Goal: Task Accomplishment & Management: Complete application form

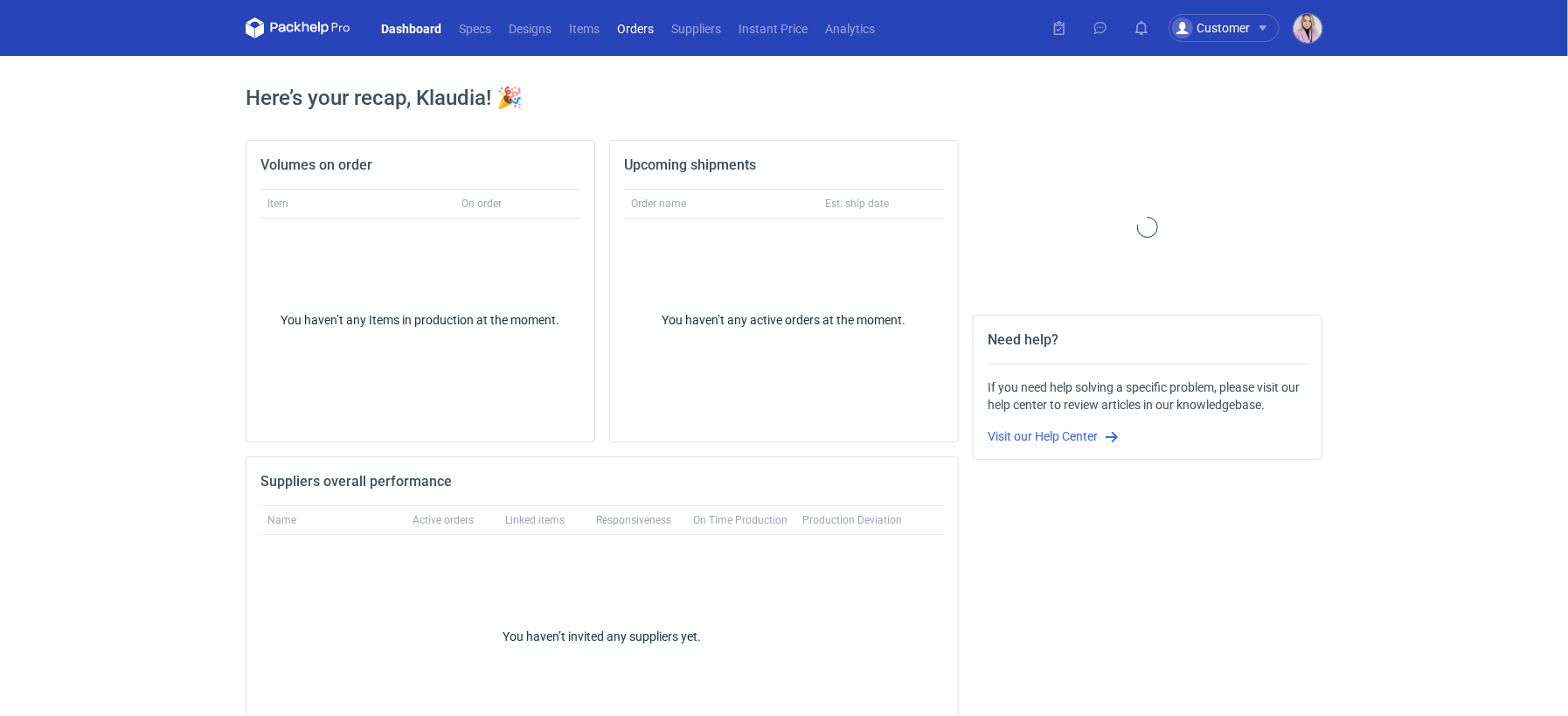
click at [625, 37] on link "Orders" at bounding box center [635, 28] width 54 height 21
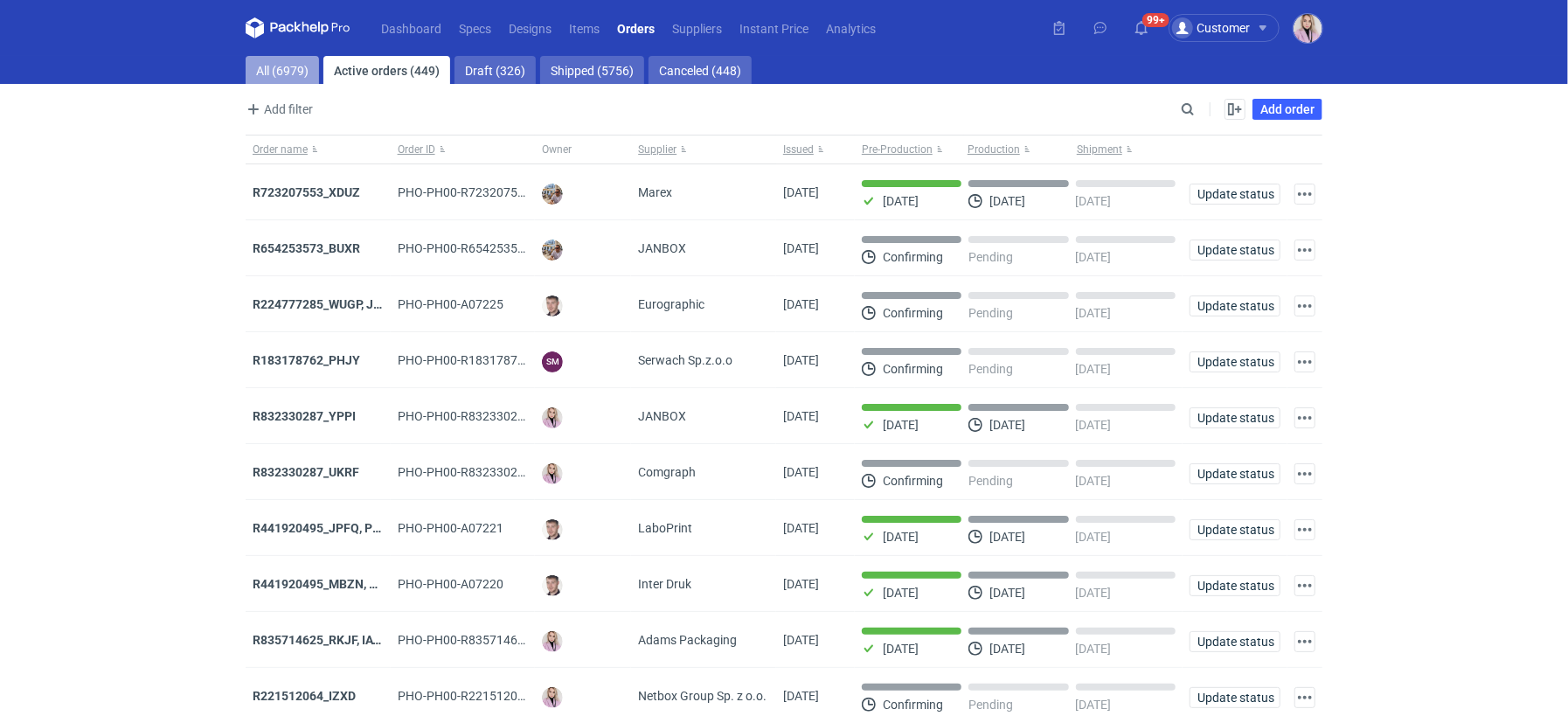
click at [271, 78] on link "All (6979)" at bounding box center [282, 70] width 73 height 28
click at [1192, 111] on input "Search" at bounding box center [1111, 110] width 173 height 21
click at [1191, 113] on input "Search" at bounding box center [1111, 110] width 173 height 21
paste input "FKXS"
type input "FKXS"
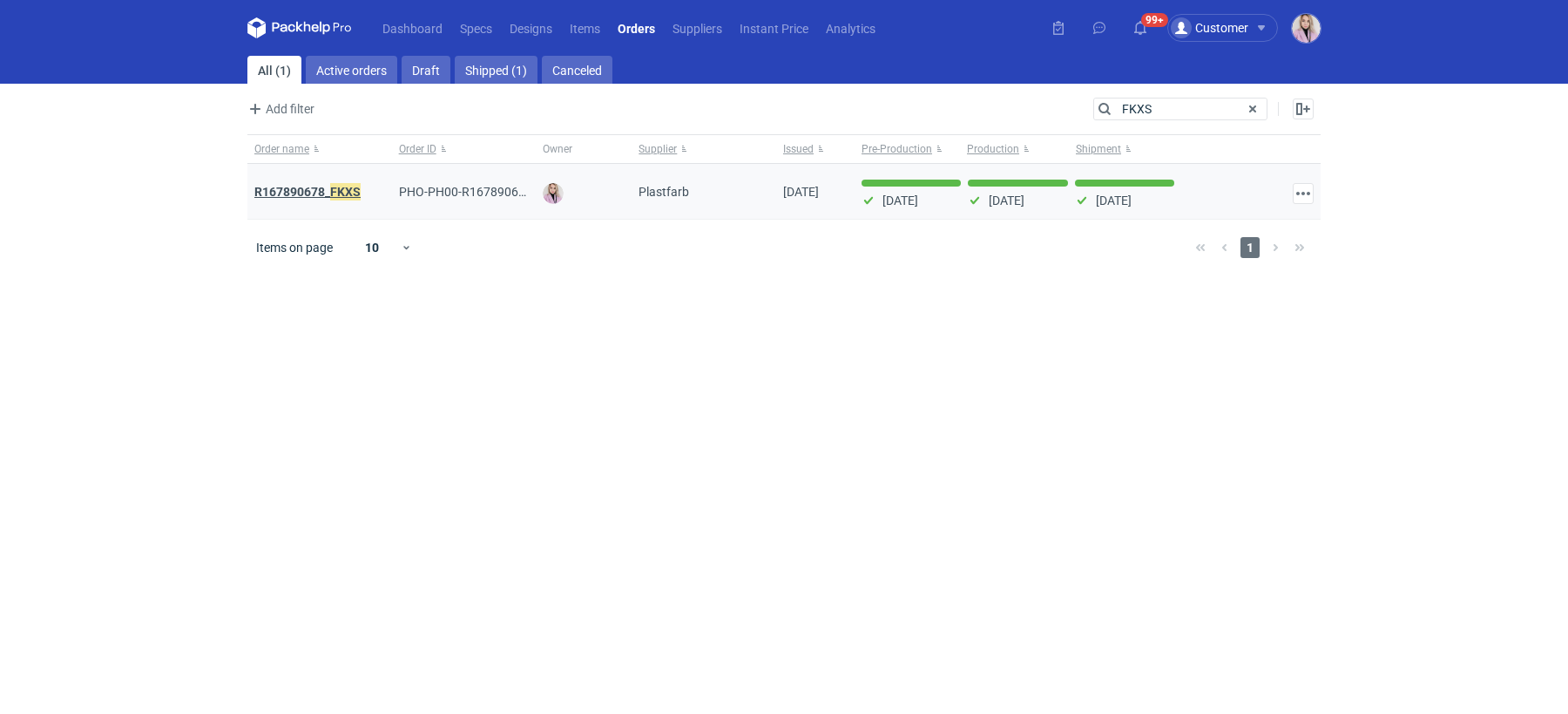
click at [296, 189] on strong "R167890678_ FKXS" at bounding box center [308, 192] width 106 height 19
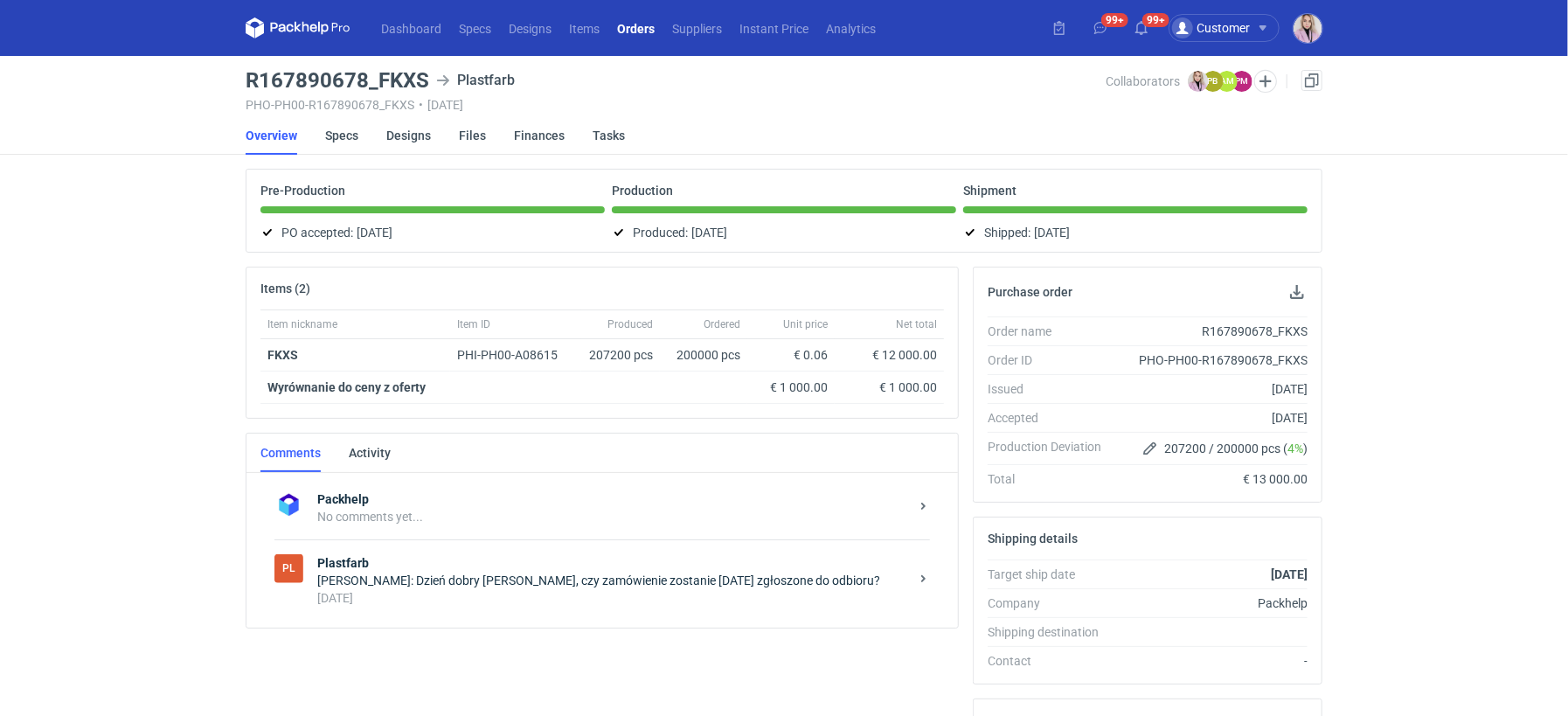
click at [499, 583] on div "[PERSON_NAME]: Dzień dobry [PERSON_NAME], czy zamówienie zostanie [DATE] zgłosz…" at bounding box center [613, 581] width 592 height 17
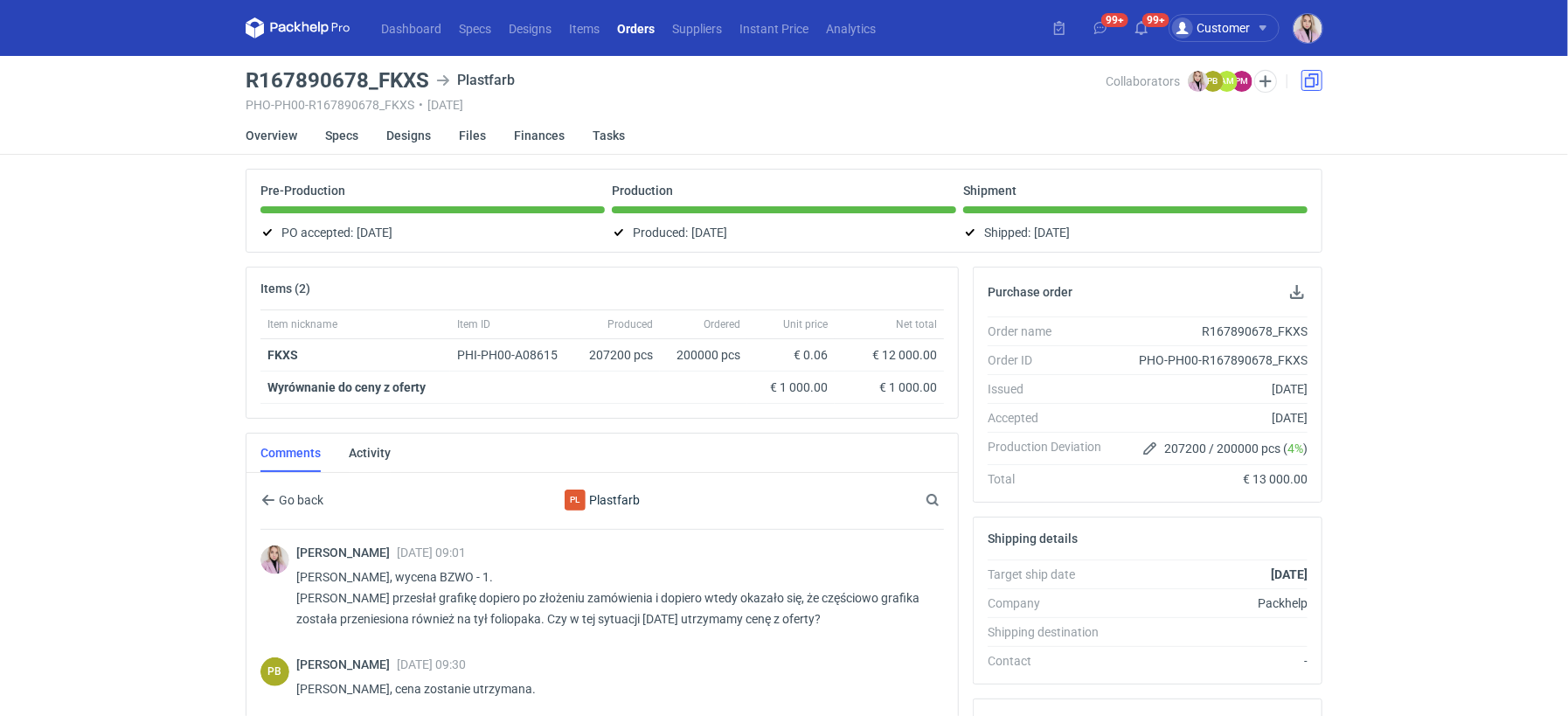
click at [1311, 78] on link at bounding box center [1312, 80] width 21 height 21
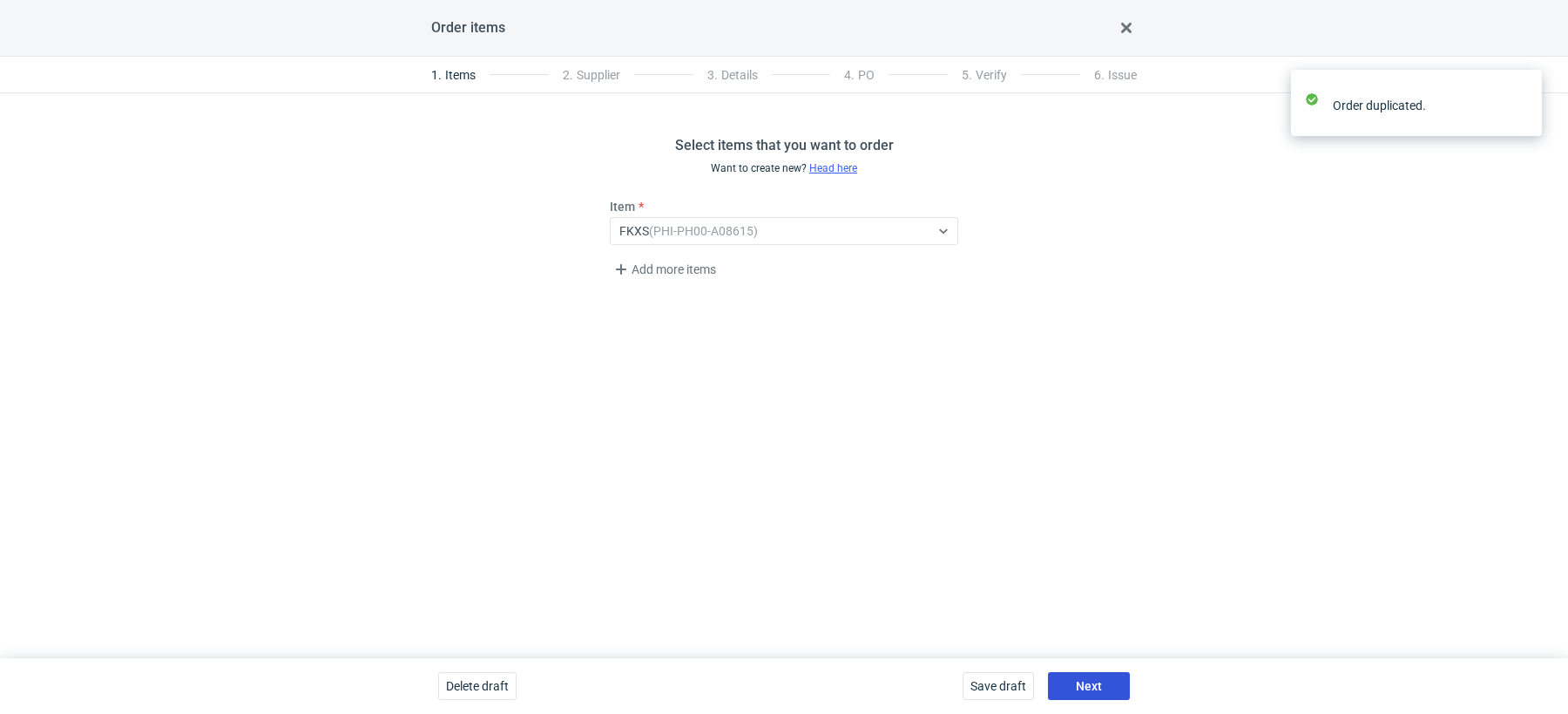
click at [1105, 685] on button "Next" at bounding box center [1089, 685] width 82 height 28
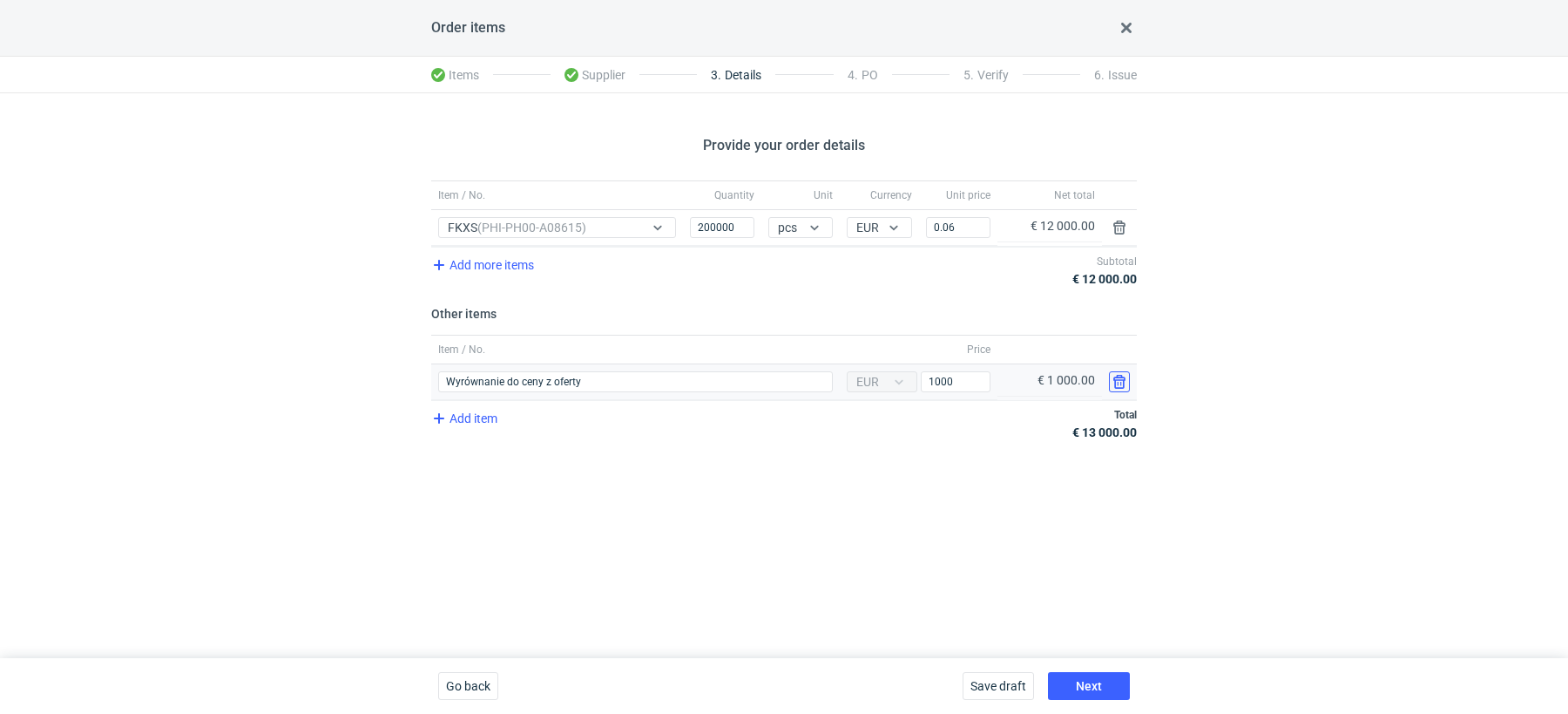
click at [1116, 376] on button "button" at bounding box center [1119, 382] width 21 height 21
click at [959, 229] on input "0.06" at bounding box center [959, 227] width 65 height 21
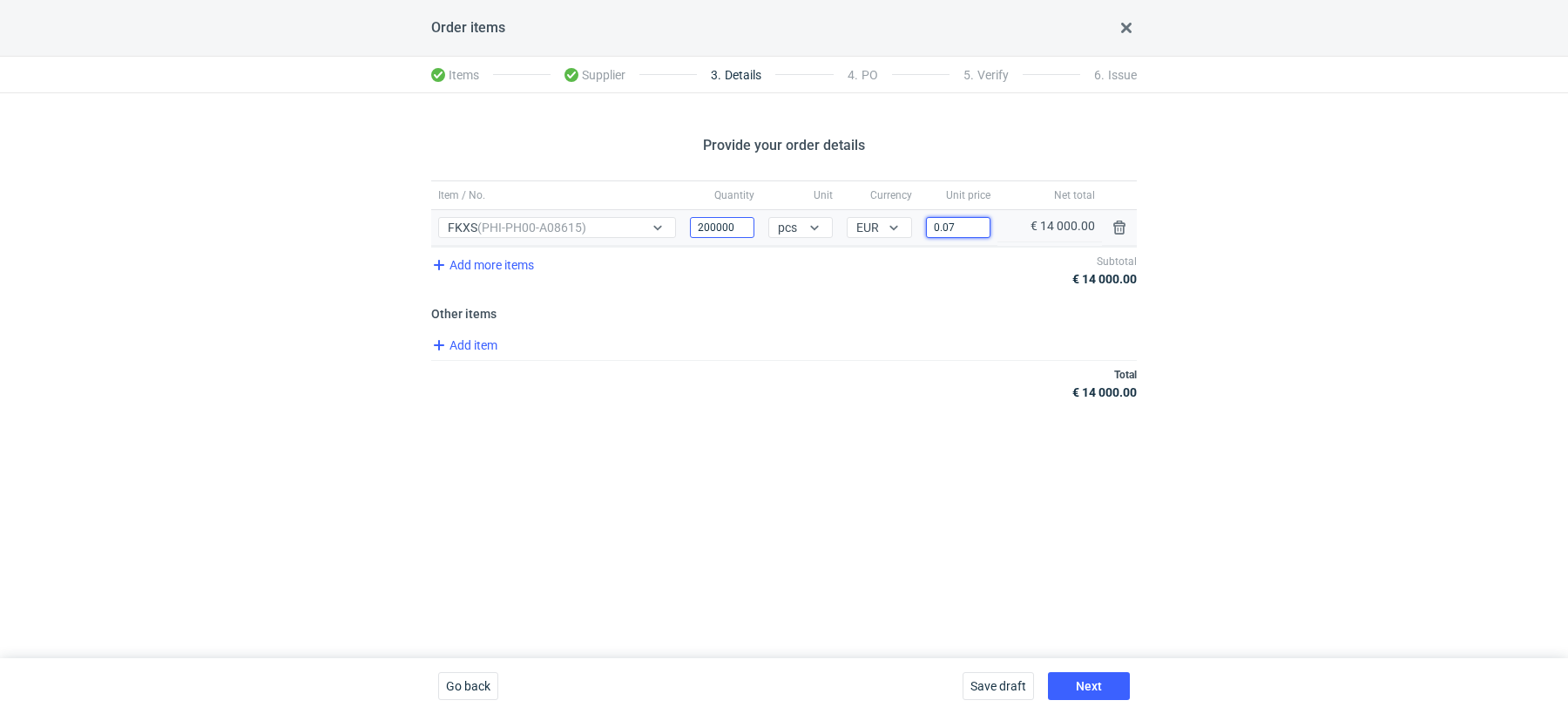
type input "0.07"
drag, startPoint x: 734, startPoint y: 224, endPoint x: 602, endPoint y: 224, distance: 132.0
click at [602, 224] on div "Item / No. FKXS (PHI-PH00-A08615) Quantity 200000 Unit pcs Currency EUR Price 0…" at bounding box center [784, 228] width 706 height 36
type input "100000"
click at [972, 236] on input "0.07" at bounding box center [959, 227] width 65 height 21
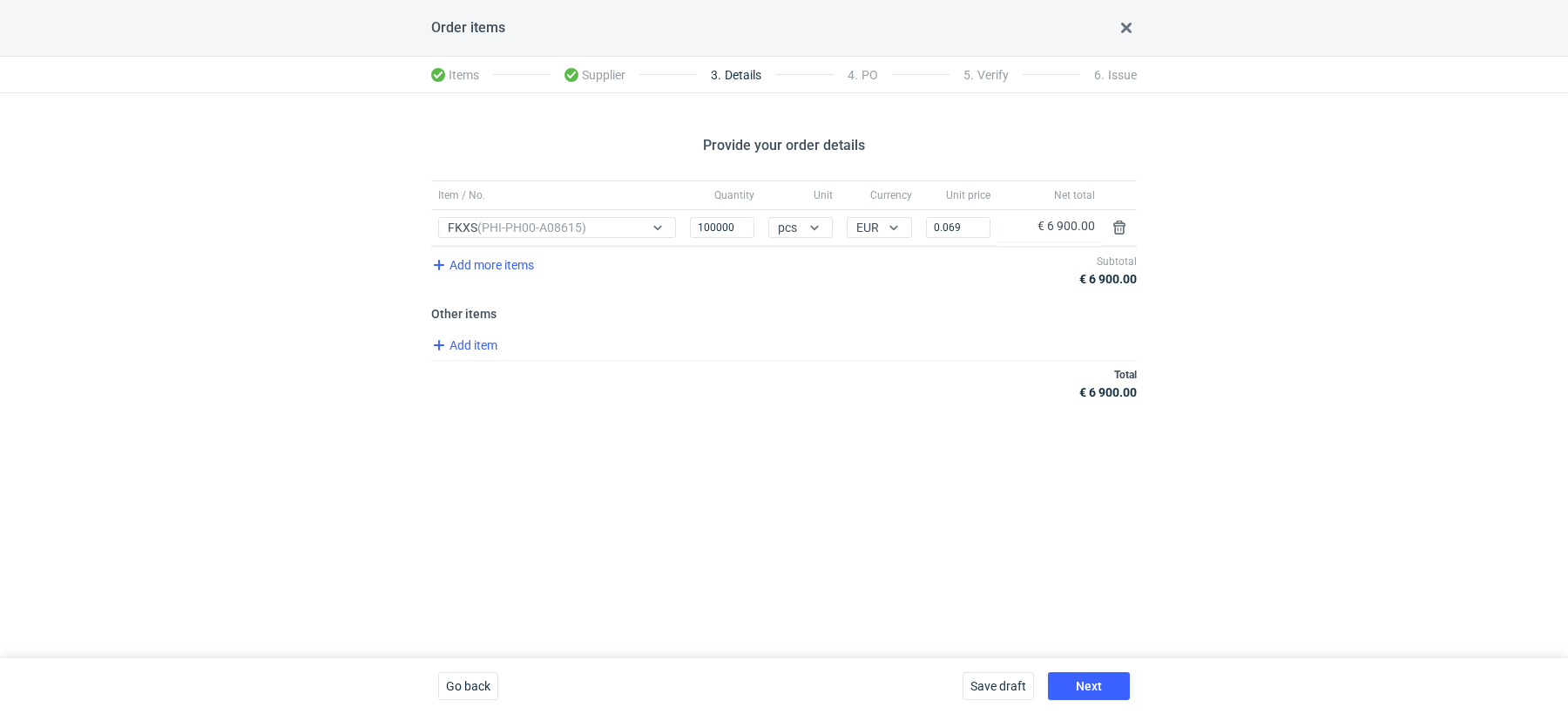
click at [857, 488] on div "Provide your order details Item / No. Quantity Unit Currency Unit price Net tot…" at bounding box center [784, 376] width 1568 height 565
click at [977, 225] on input "0.069" at bounding box center [959, 227] width 65 height 21
click at [906, 436] on div "Provide your order details Item / No. Quantity Unit Currency Unit price Net tot…" at bounding box center [784, 376] width 1568 height 565
click at [1091, 688] on span "Next" at bounding box center [1089, 685] width 27 height 12
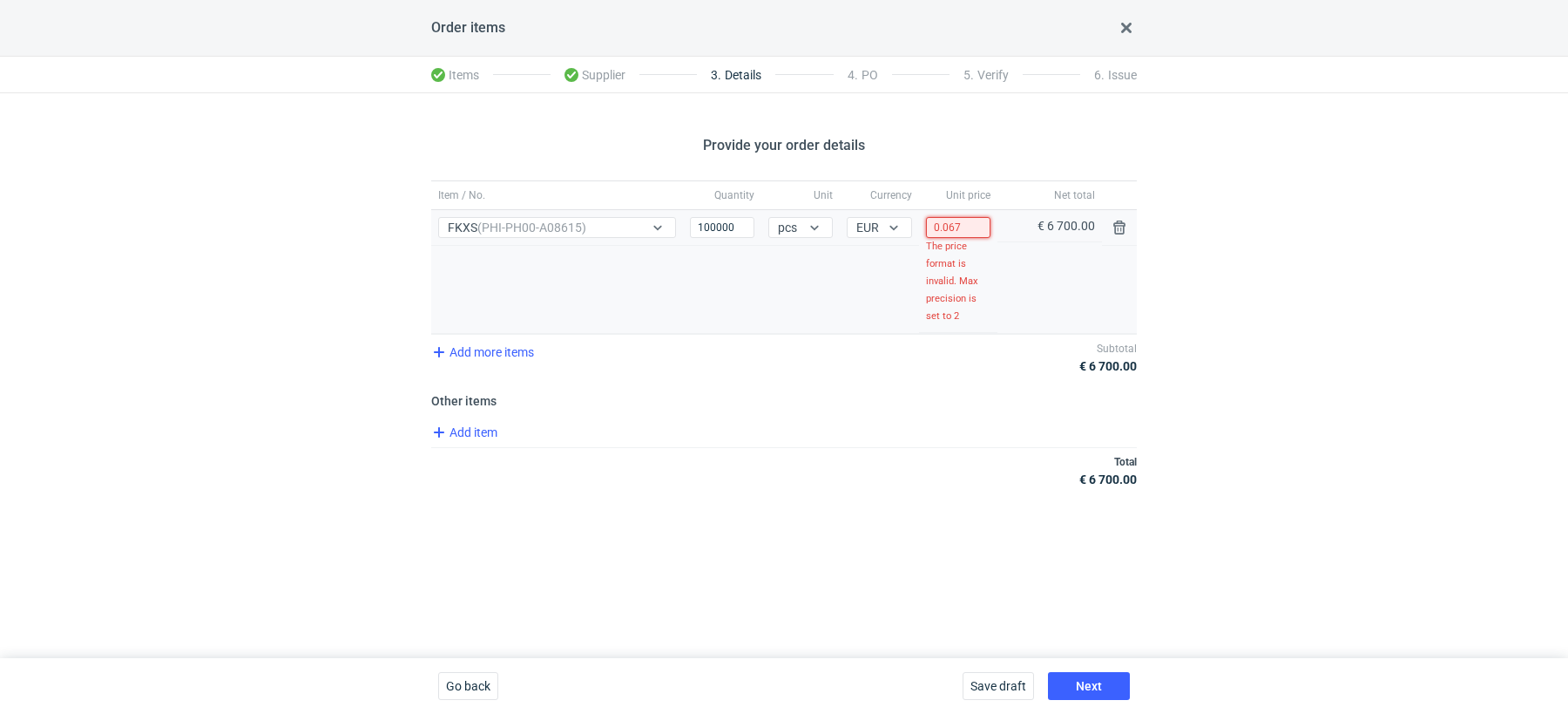
click at [977, 232] on input "0.067" at bounding box center [959, 227] width 65 height 21
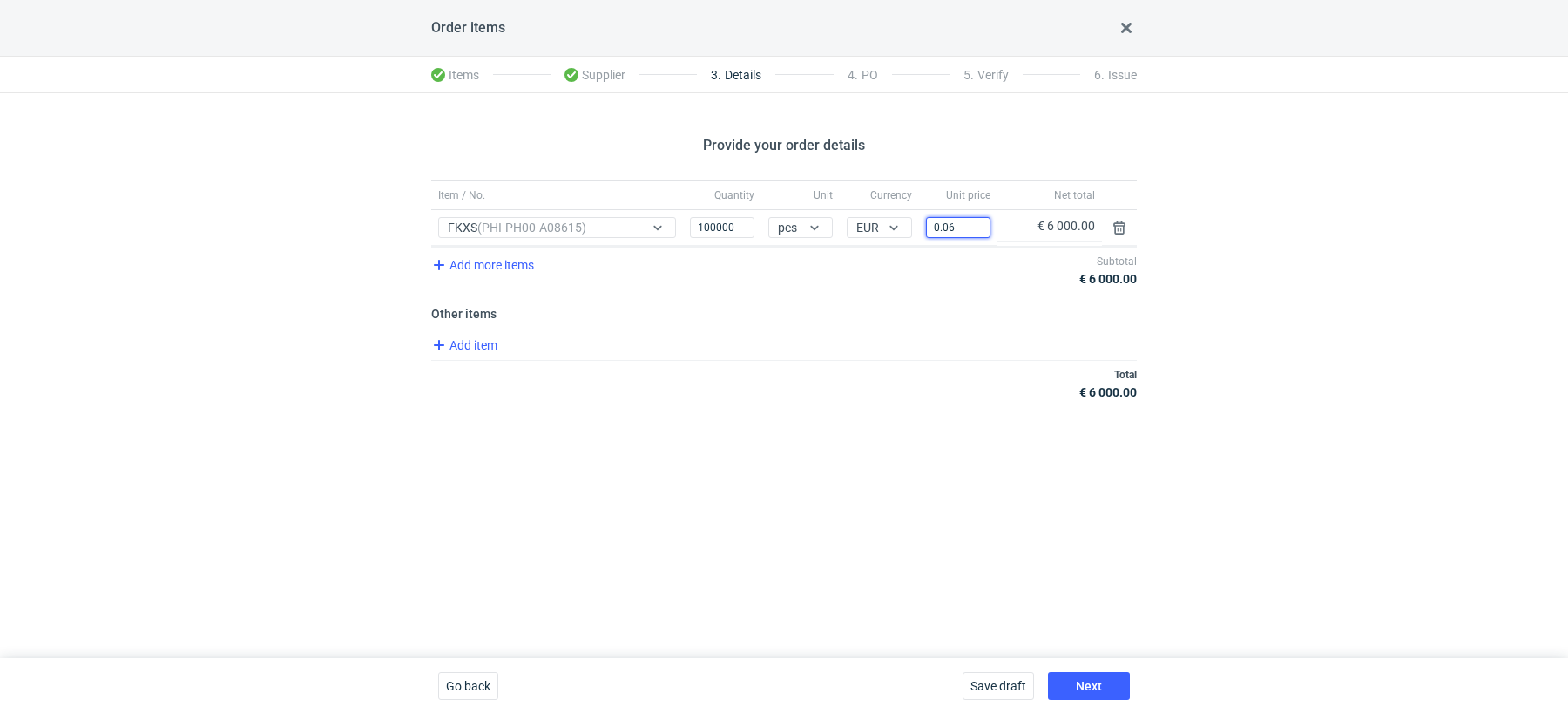
type input "0.06"
click at [844, 546] on div "Provide your order details Item / No. Quantity Unit Currency Unit price Net tot…" at bounding box center [784, 376] width 1568 height 565
click at [478, 347] on span "Add item" at bounding box center [464, 345] width 70 height 21
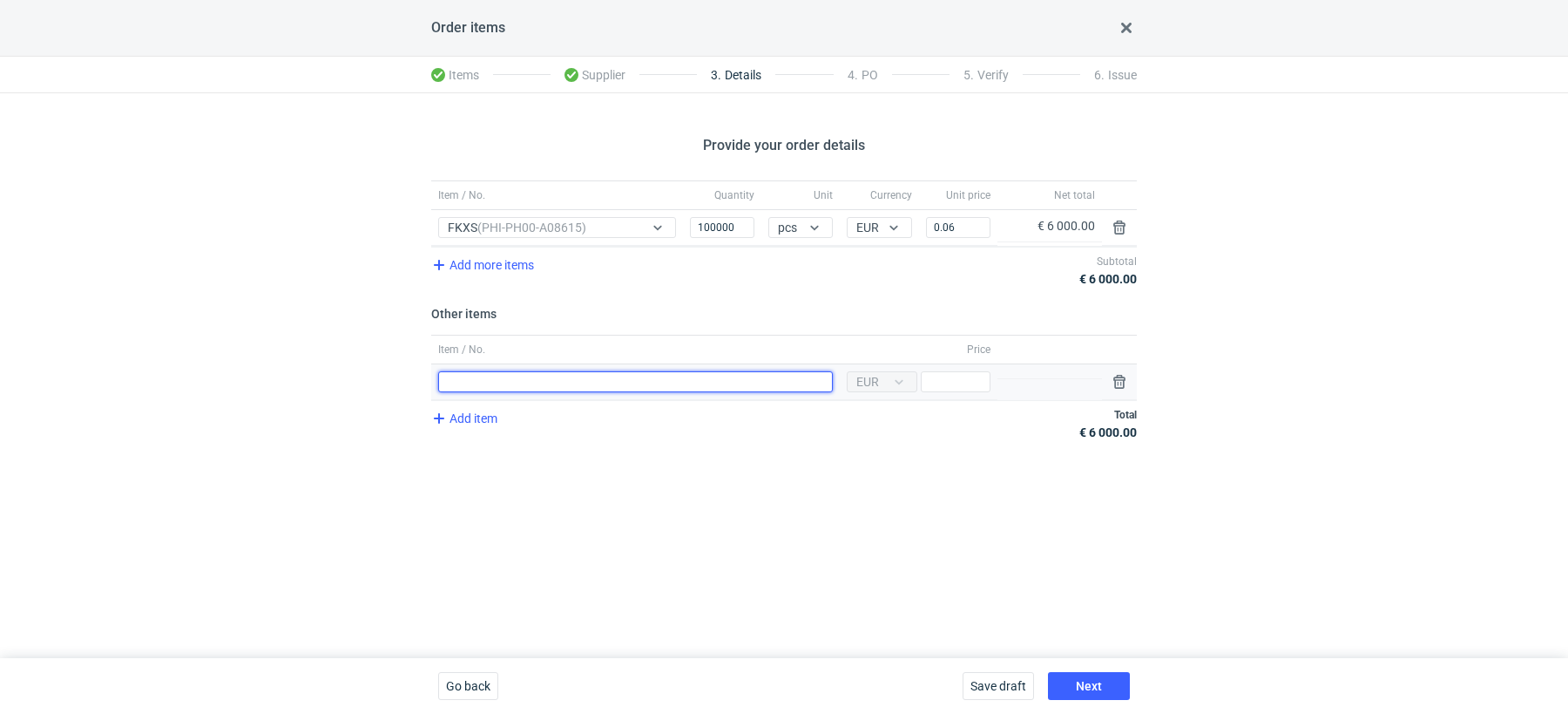
click at [526, 372] on input "Item / No." at bounding box center [635, 382] width 394 height 21
type input "Wyrównanie do ceny z oferty"
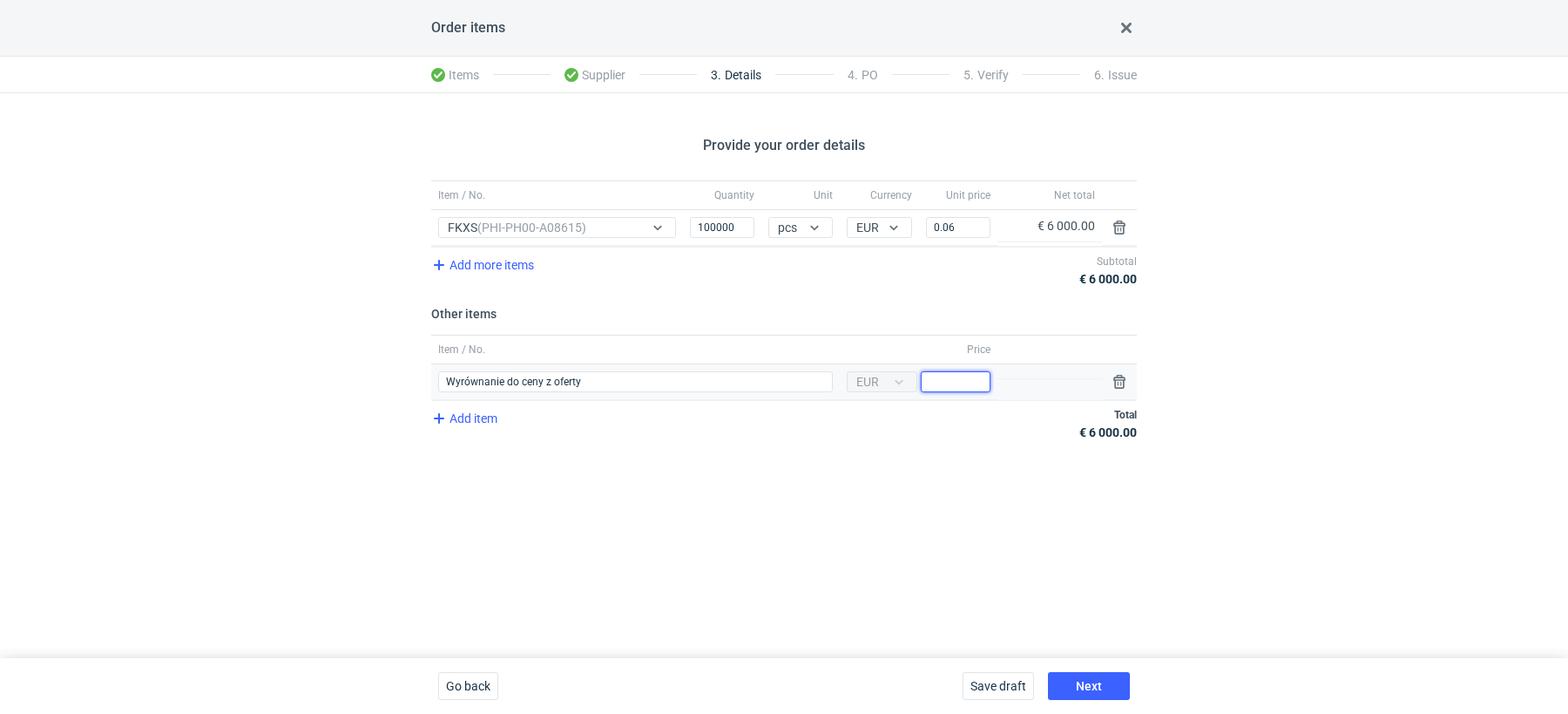
click at [947, 376] on input "Price" at bounding box center [955, 382] width 69 height 21
type input "700"
click at [849, 524] on div "Provide your order details Item / No. Quantity Unit Currency Unit price Net tot…" at bounding box center [784, 376] width 1568 height 565
click at [1036, 503] on div "Provide your order details Item / No. Quantity Unit Currency Unit price Net tot…" at bounding box center [784, 376] width 1568 height 565
click at [1092, 690] on span "Next" at bounding box center [1089, 685] width 27 height 12
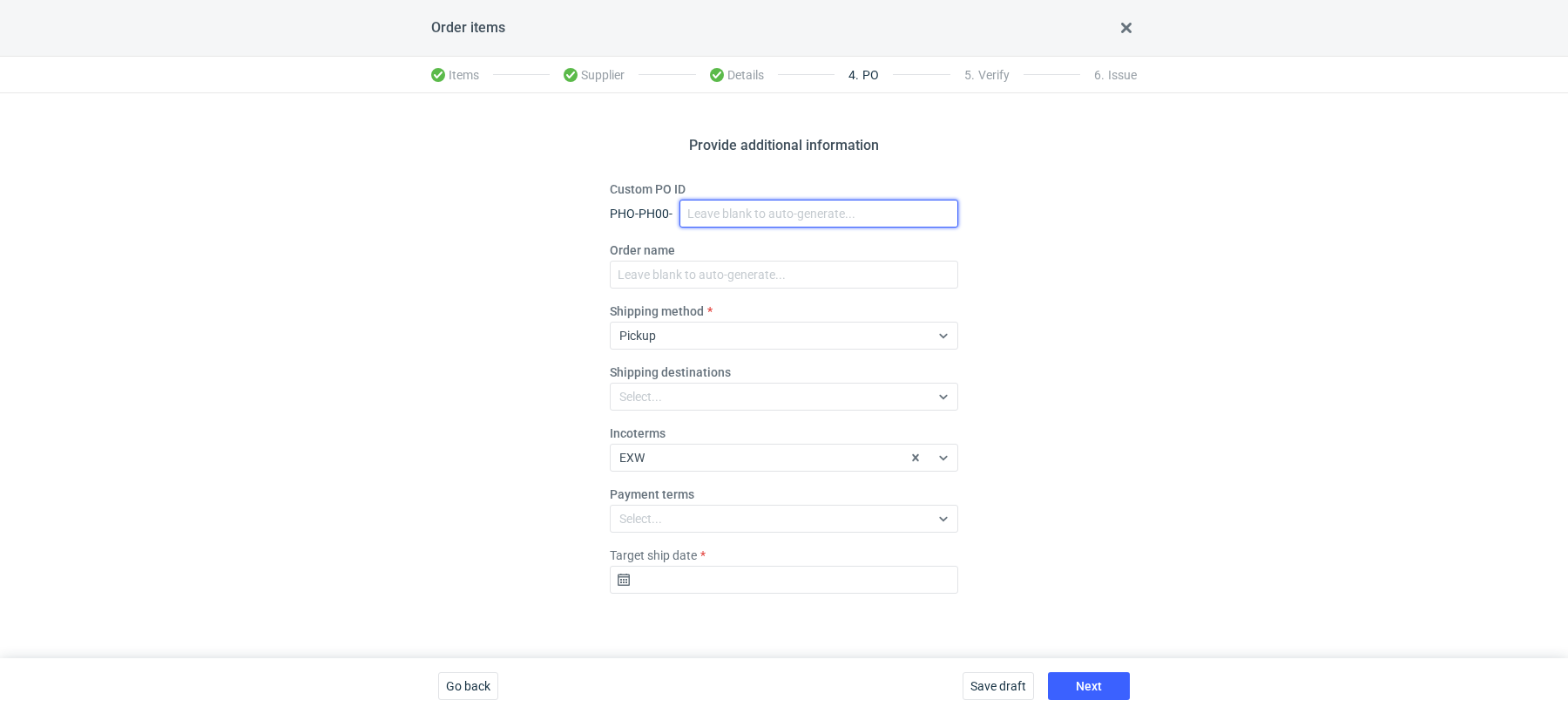
click at [719, 225] on input "Custom PO ID" at bounding box center [818, 213] width 278 height 28
paste input "R941471402_LRCO"
type input "R941471402_LRCO"
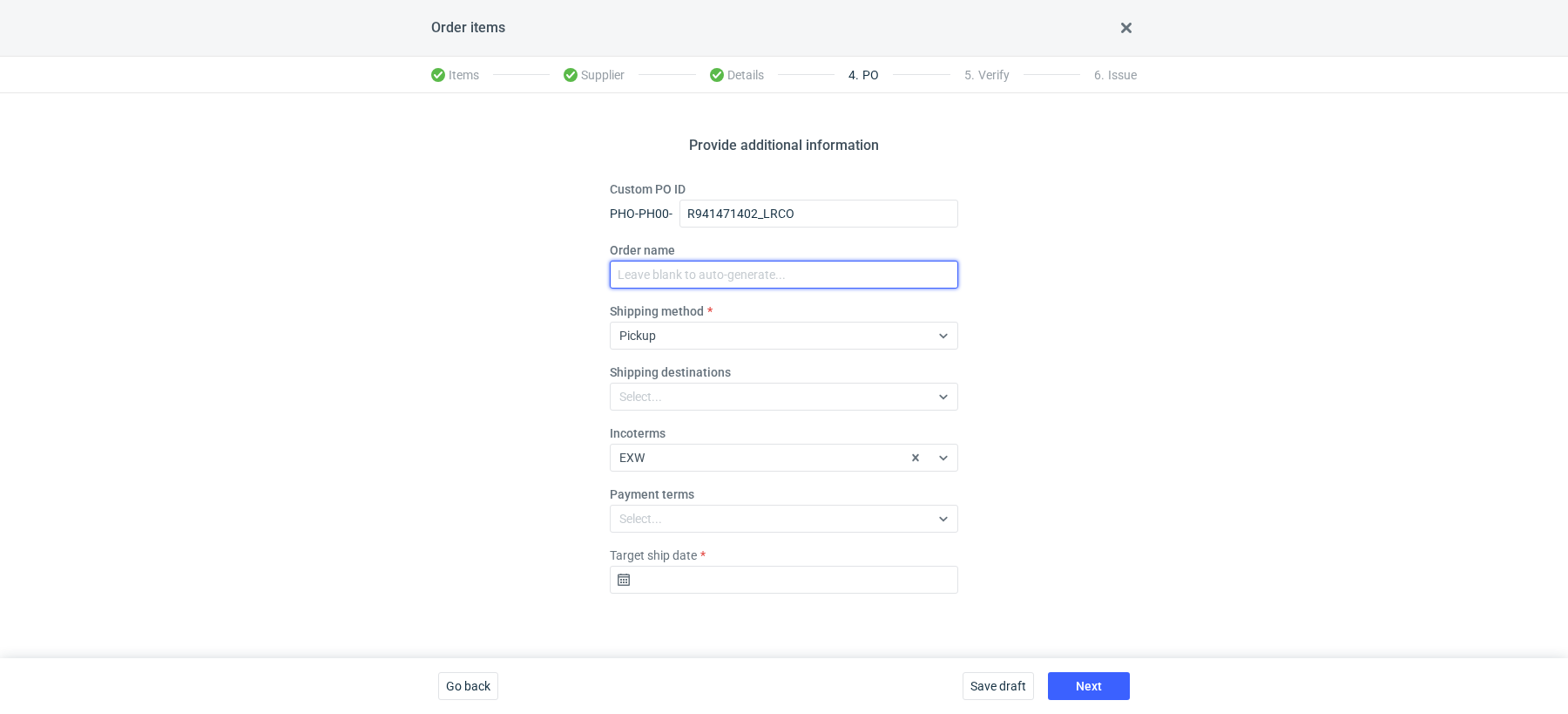
click at [680, 279] on input "Order name" at bounding box center [784, 274] width 349 height 28
paste input "R941471402_LRCO"
type input "R941471402_LRCO"
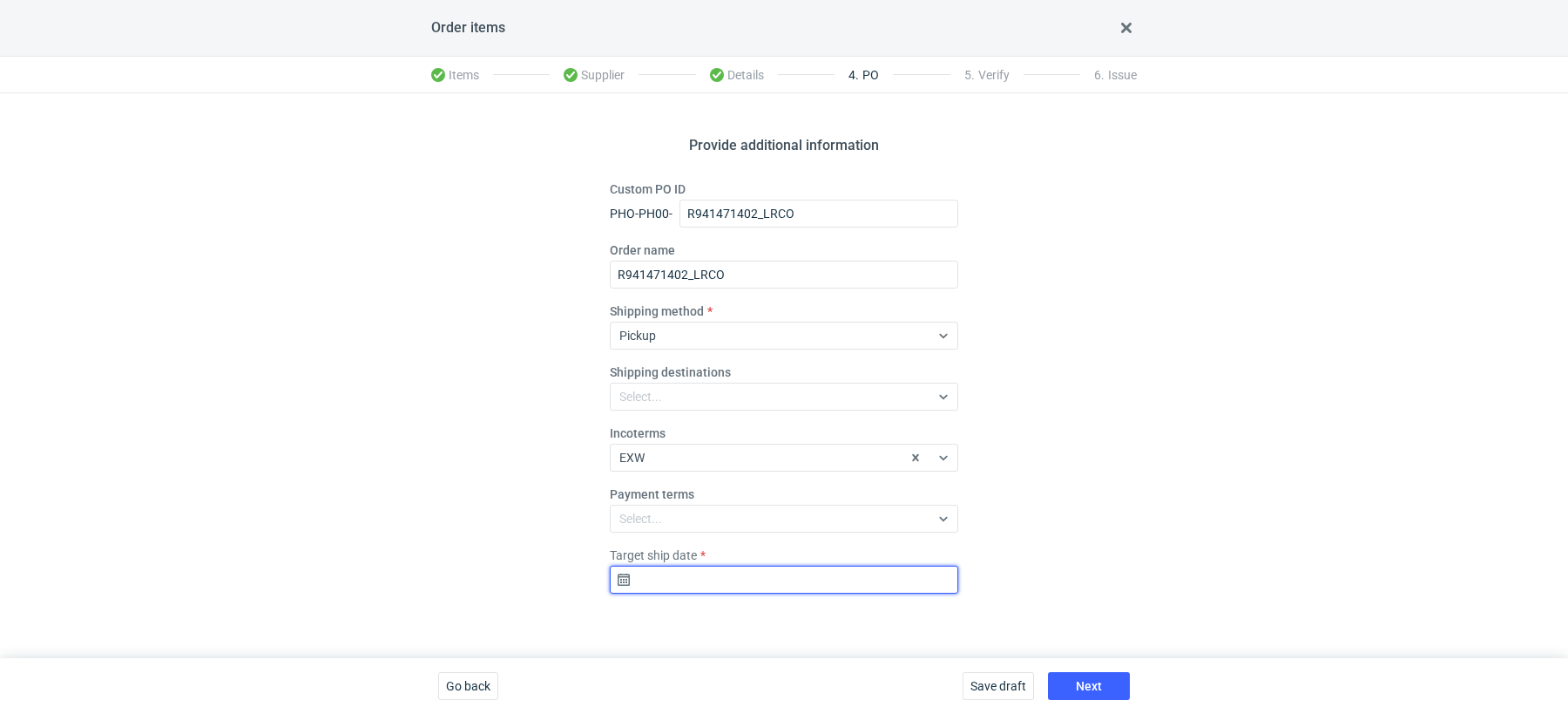
click at [687, 581] on input "Target ship date" at bounding box center [784, 579] width 349 height 28
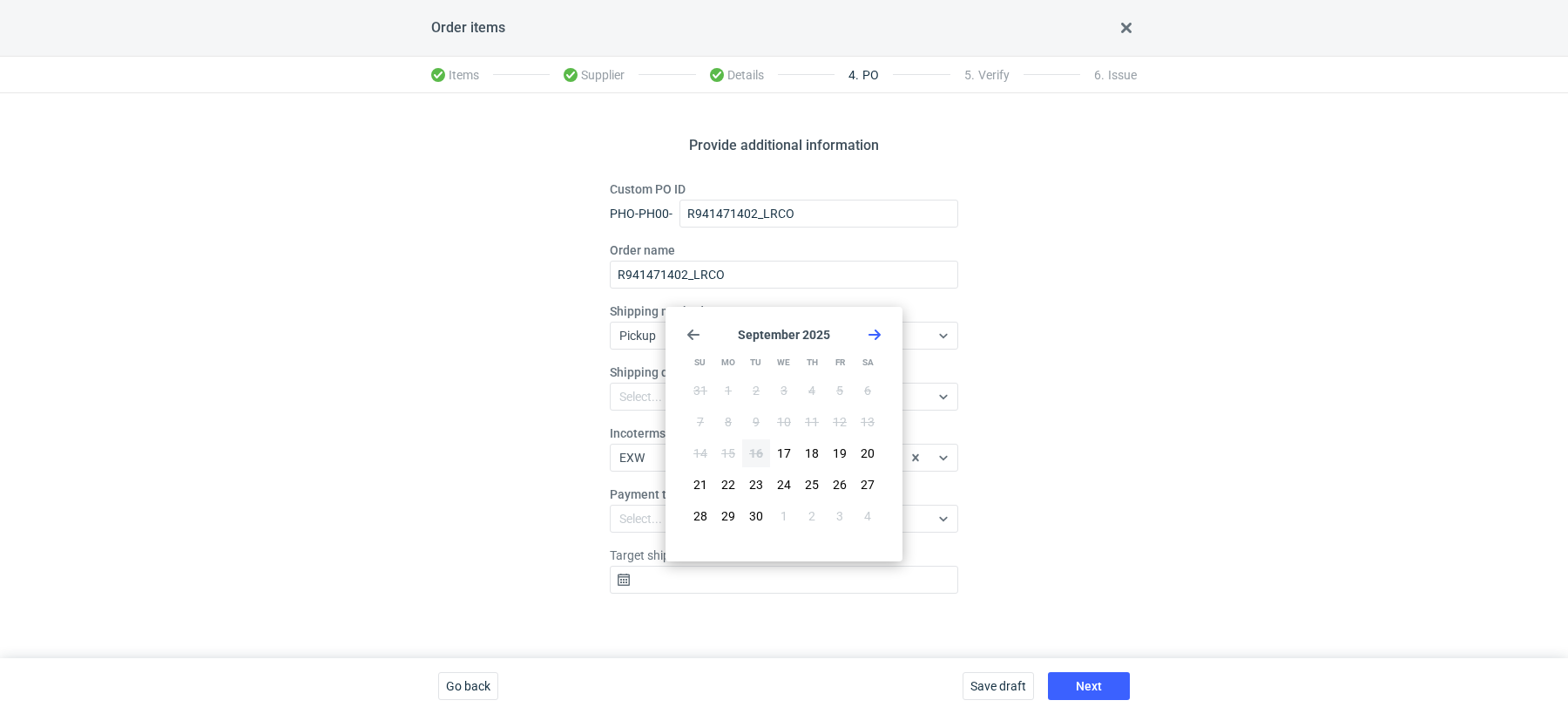
click at [871, 334] on use "Go forward 1 month" at bounding box center [874, 335] width 12 height 10
click at [760, 494] on button "21" at bounding box center [755, 484] width 28 height 28
type input "[DATE]"
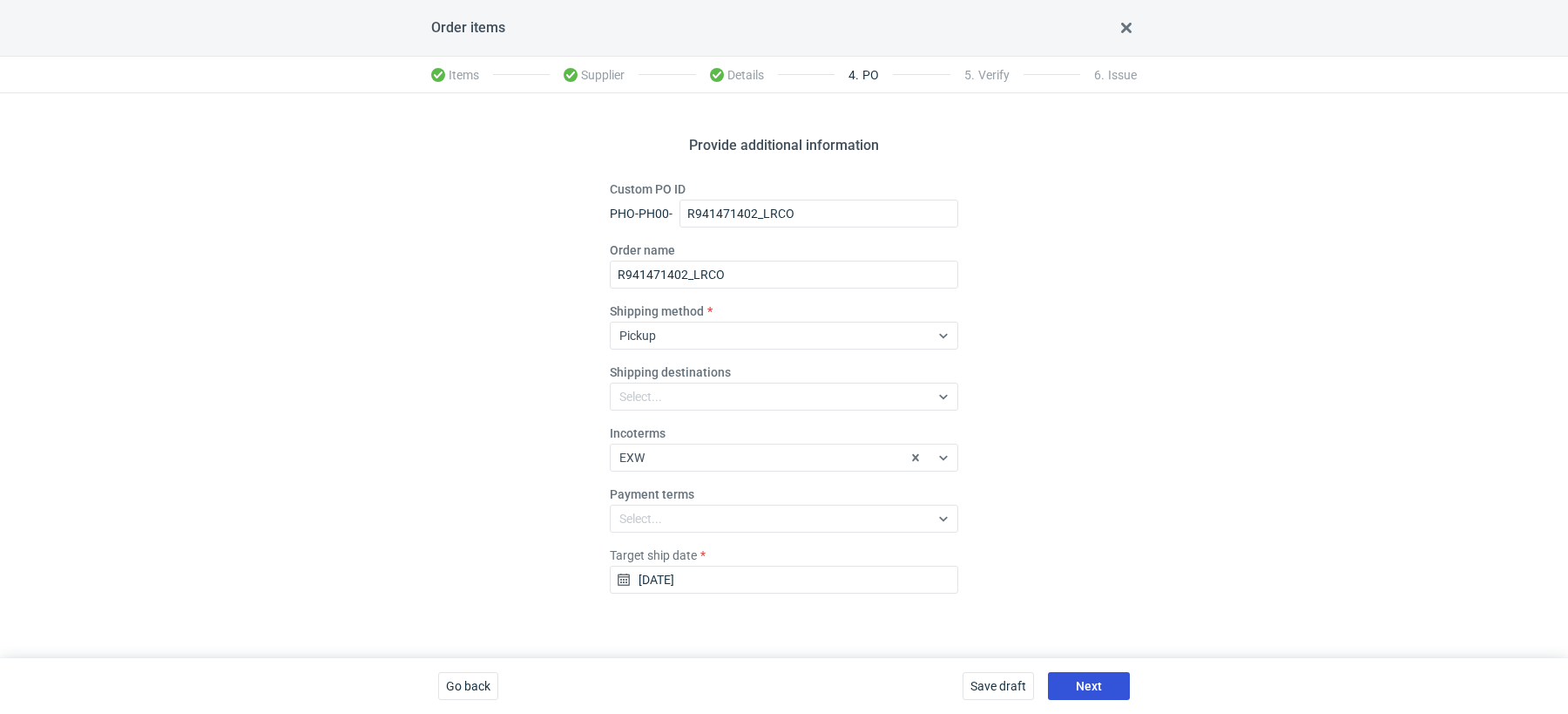
click at [1100, 689] on span "Next" at bounding box center [1089, 685] width 27 height 12
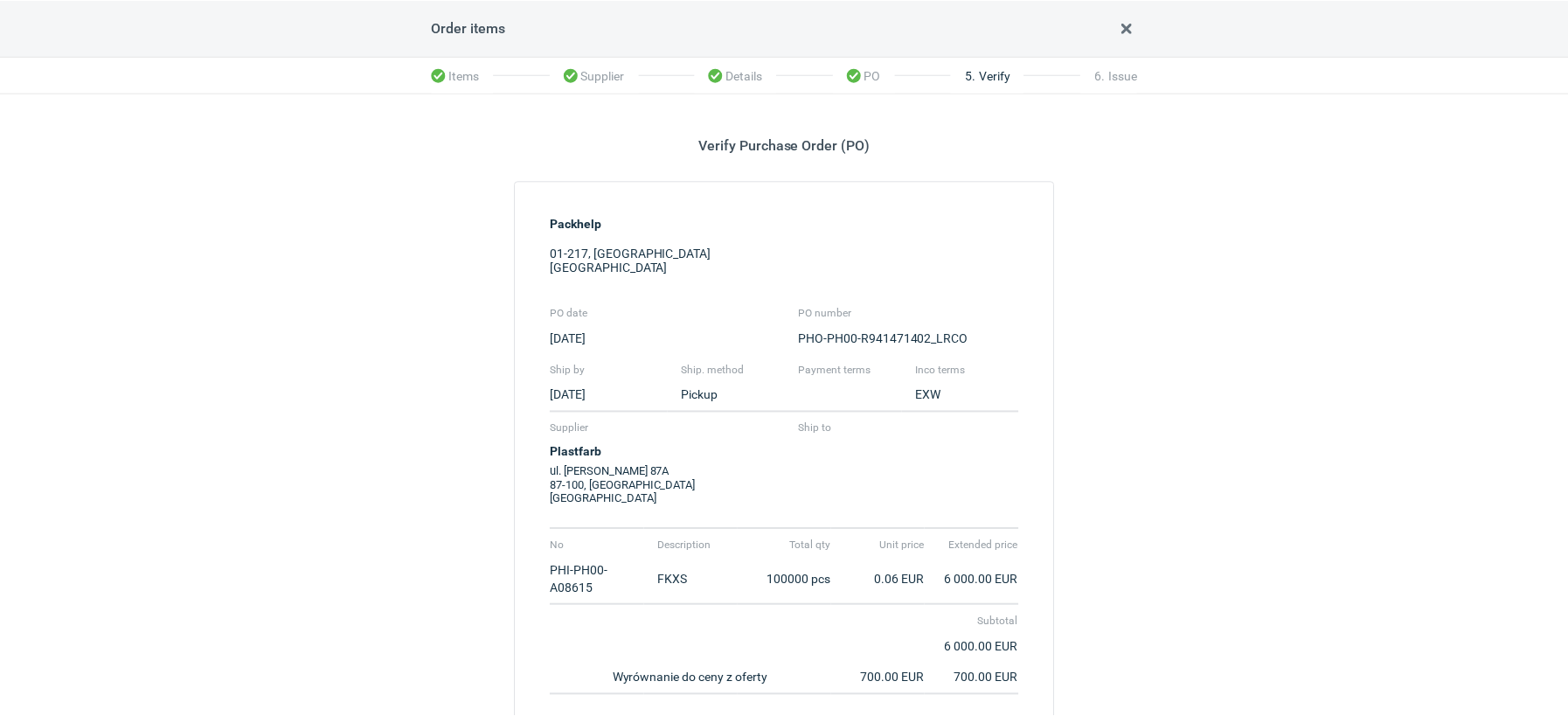
scroll to position [202, 0]
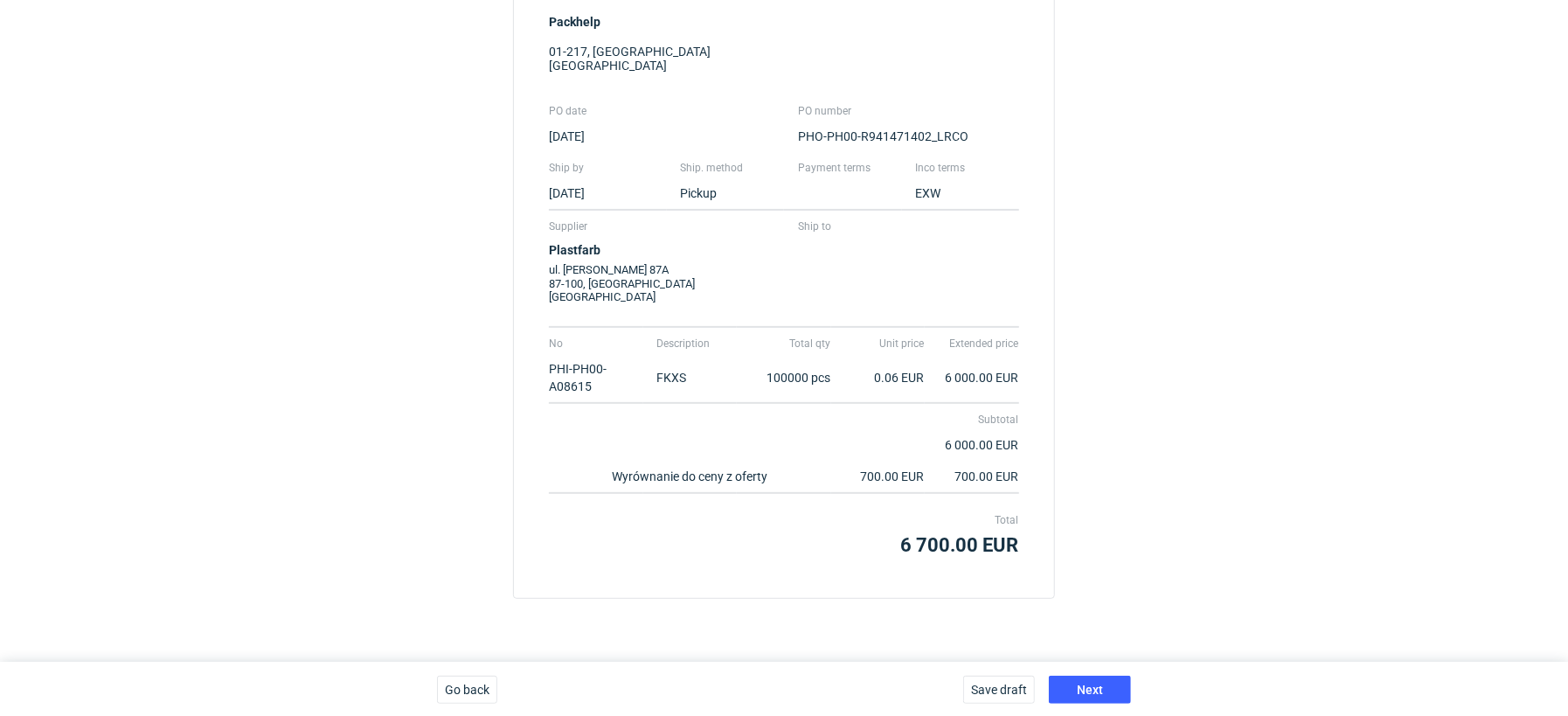
click at [1104, 666] on div "Save draft Next" at bounding box center [1047, 689] width 182 height 56
click at [1115, 681] on button "Next" at bounding box center [1089, 689] width 82 height 28
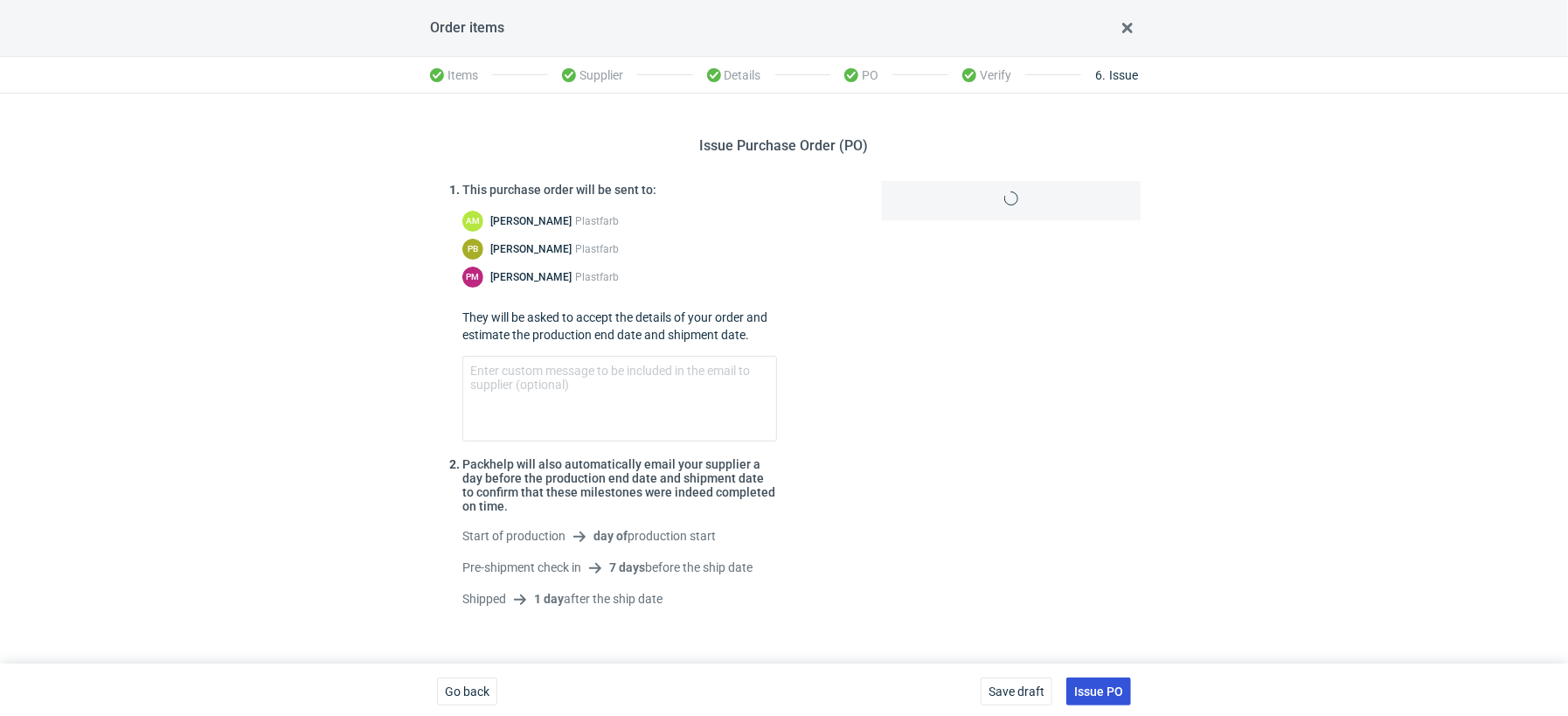
click at [1109, 683] on button "Issue PO" at bounding box center [1099, 691] width 65 height 28
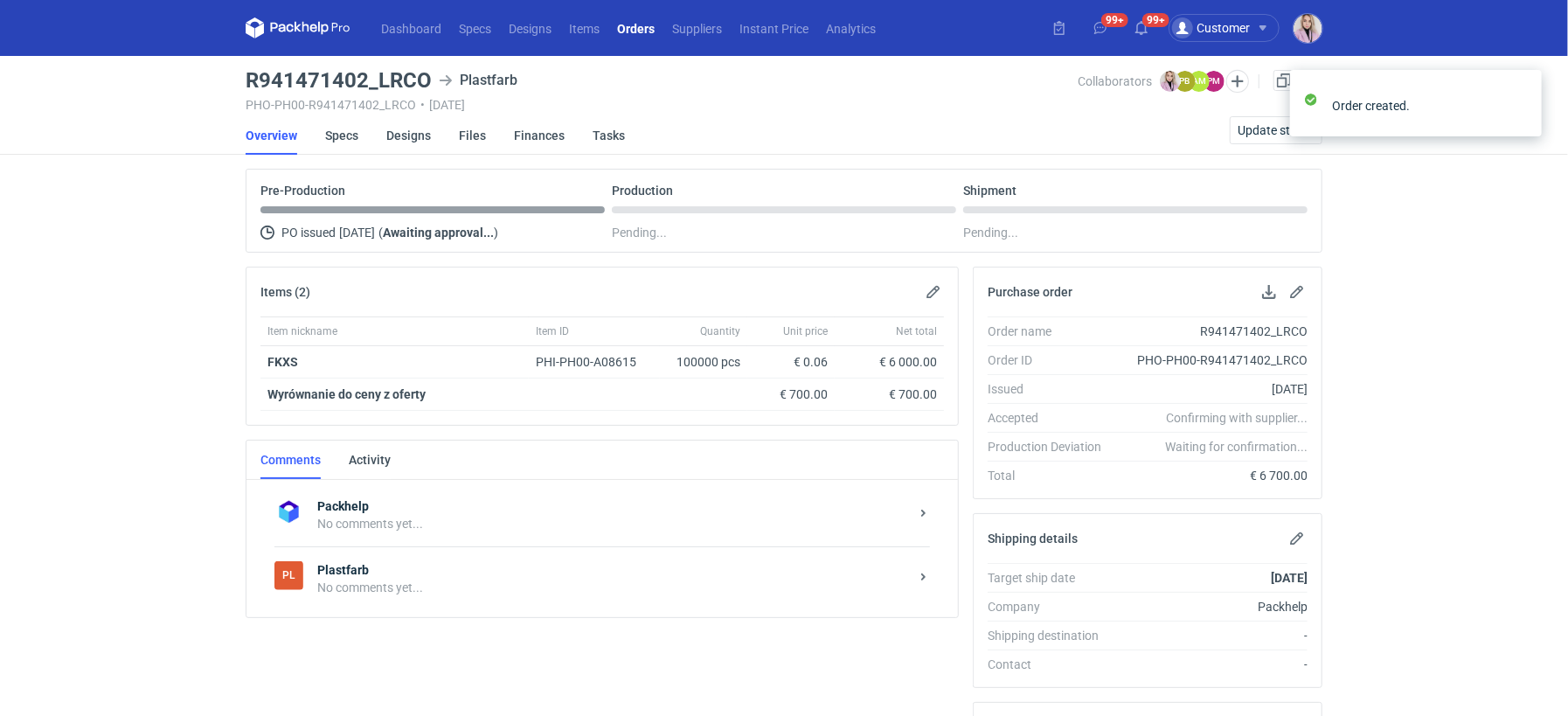
click at [477, 569] on strong "Plastfarb" at bounding box center [613, 570] width 592 height 17
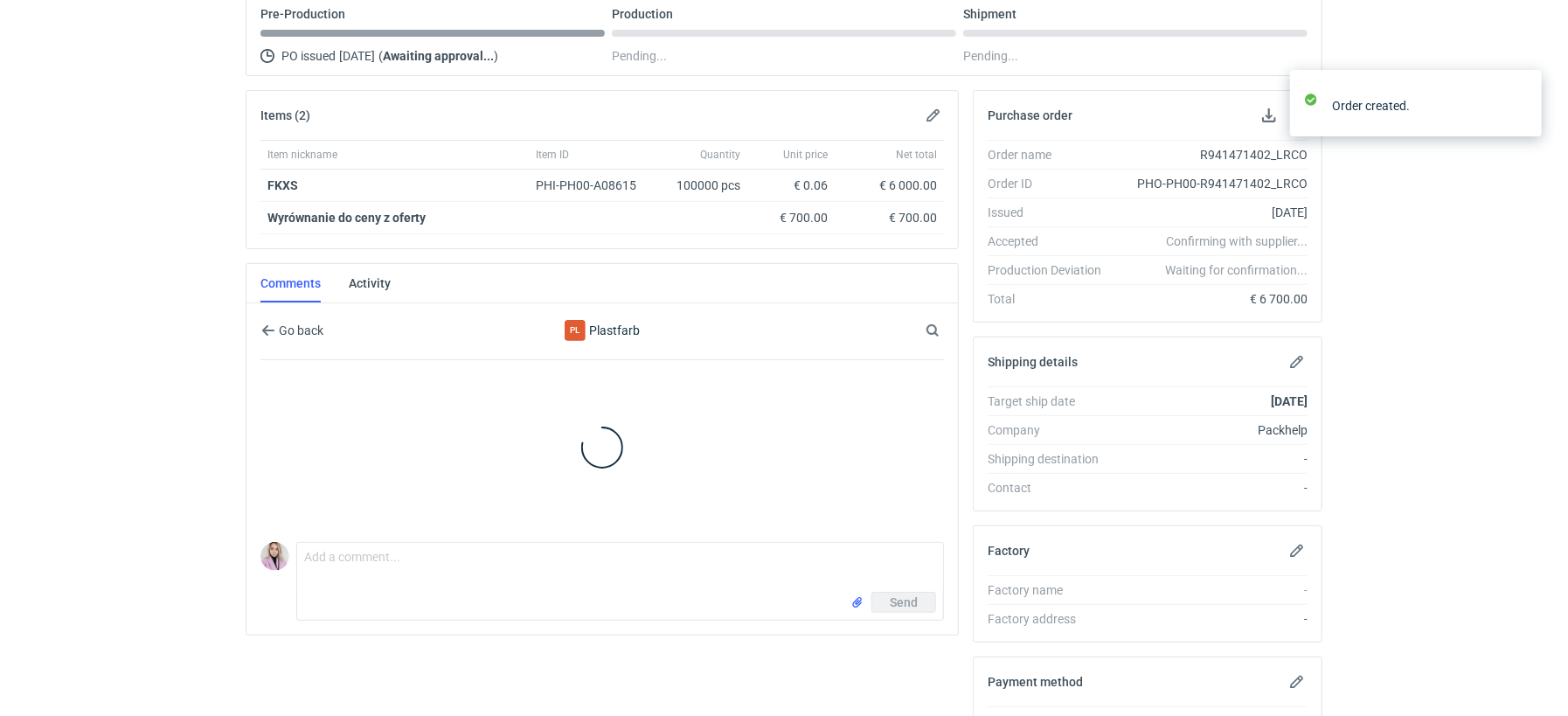
scroll to position [190, 0]
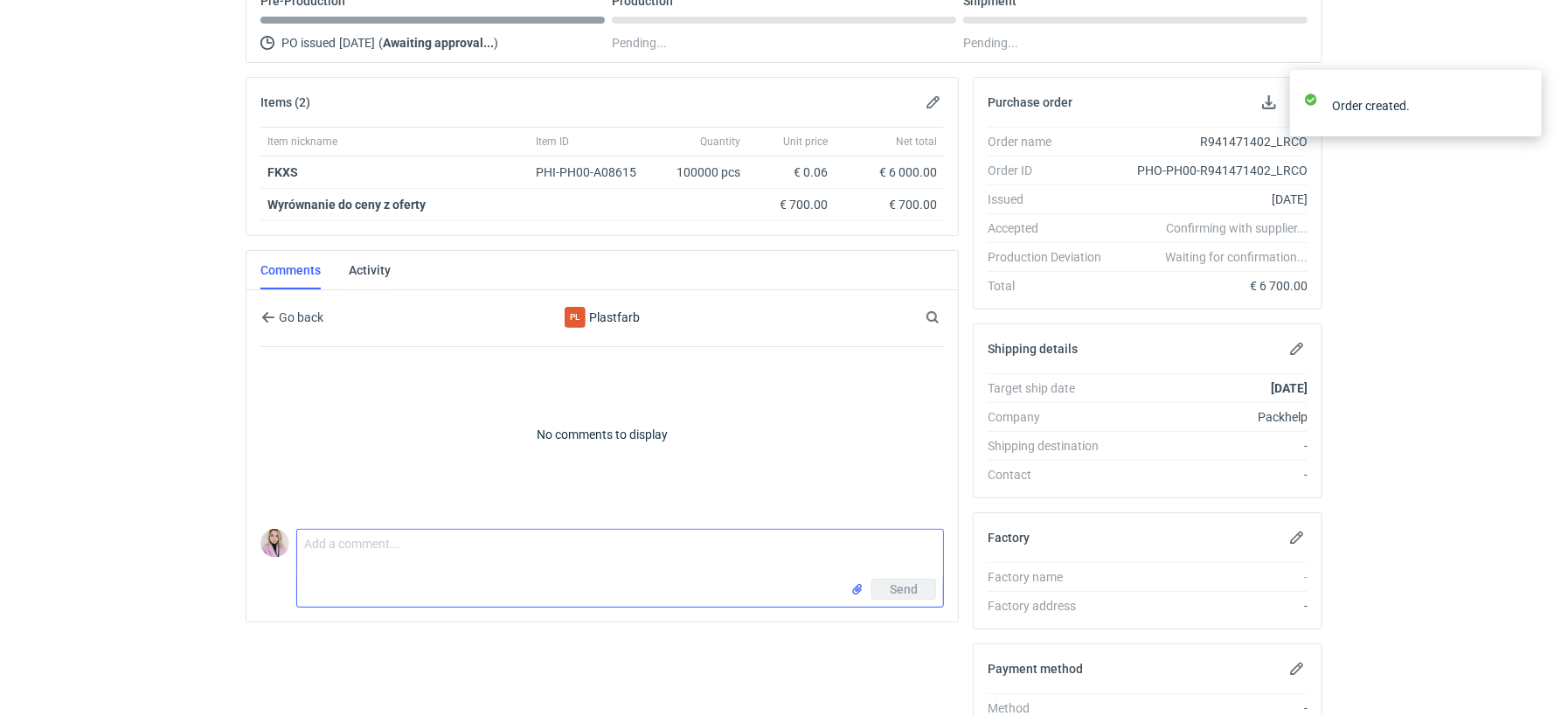
click at [393, 549] on textarea "Comment message" at bounding box center [621, 554] width 646 height 49
paste textarea "R167890678_FKXS"
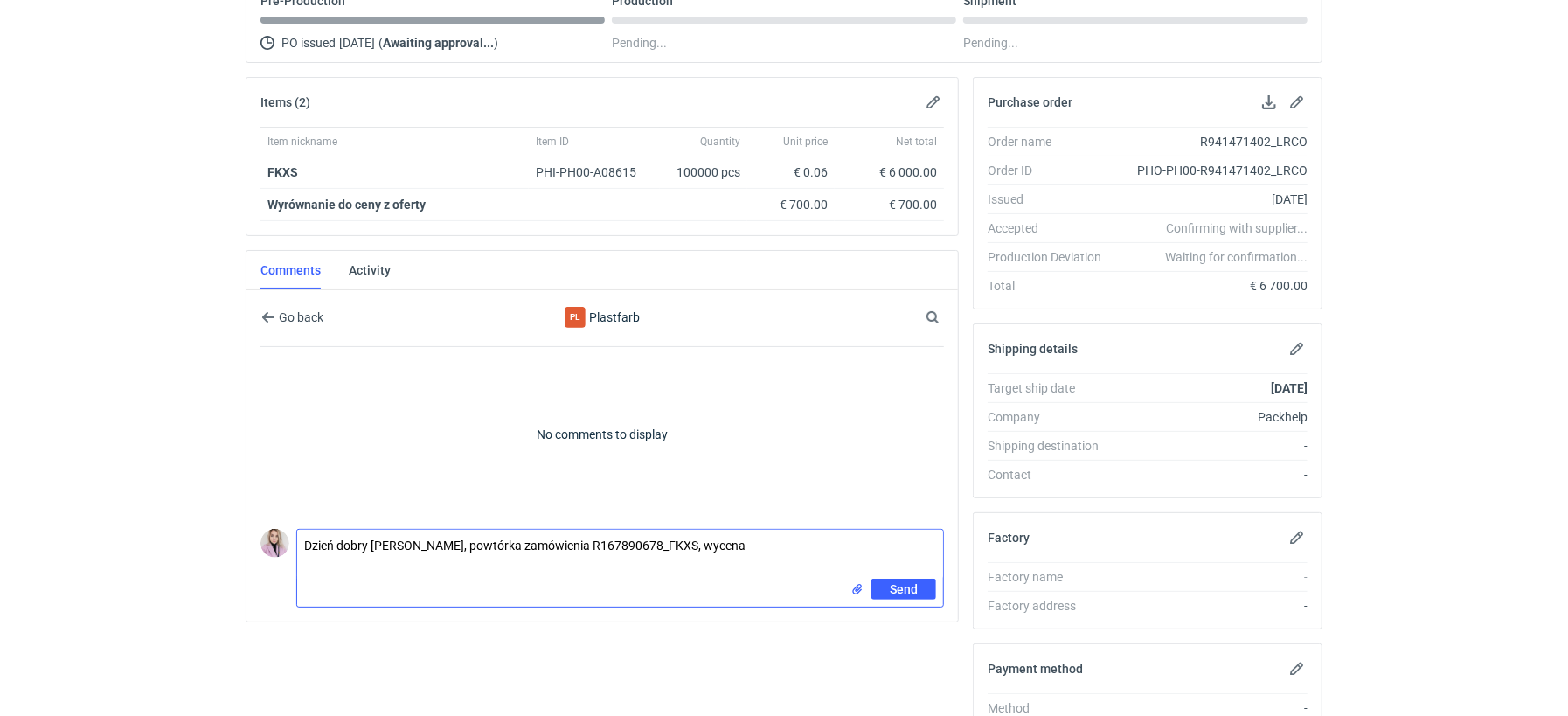
paste textarea "CBJK-1"
click at [304, 561] on textarea "Dzień dobry [PERSON_NAME], powtórka zamówienia R167890678_FKXS, wycena CBJK-1" at bounding box center [621, 554] width 646 height 49
click at [803, 538] on textarea "Dzień dobry [PERSON_NAME], powtórka zamówienia R167890678_FKXS, wycena CBJK-1" at bounding box center [621, 554] width 646 height 49
type textarea "Dzień dobry [PERSON_NAME], powtórka zamówienia R167890678_FKXS, wycena CBJK-1. …"
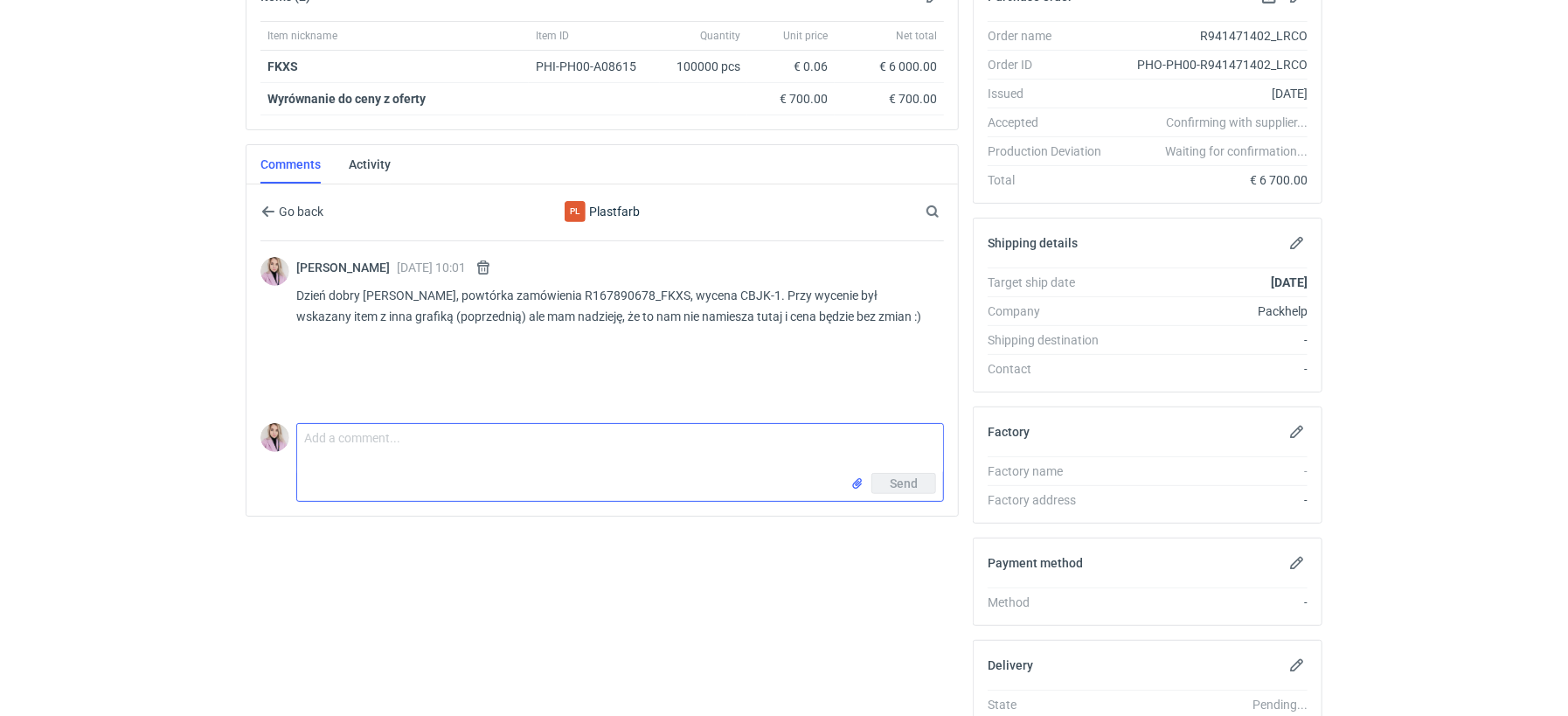
scroll to position [299, 0]
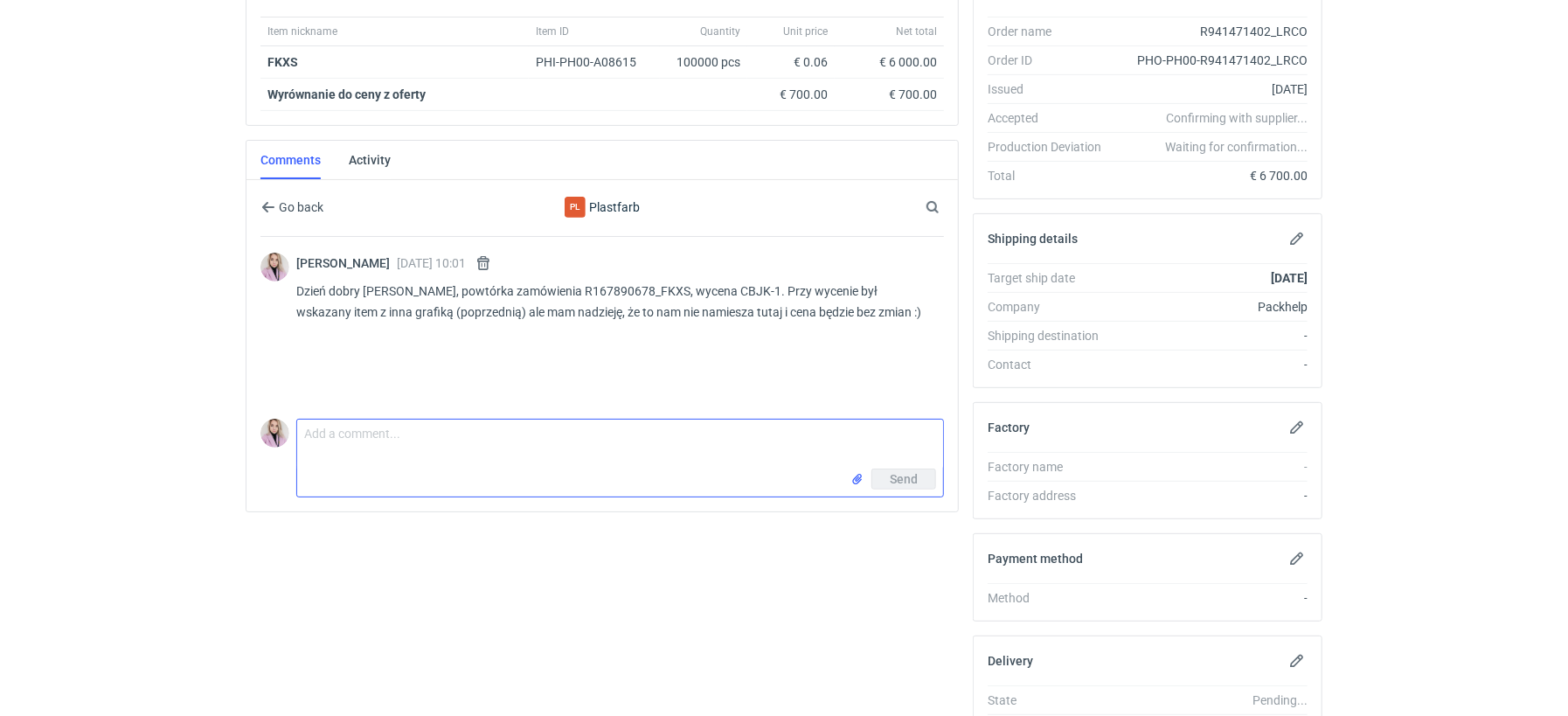
click at [408, 439] on textarea "Comment message" at bounding box center [621, 443] width 646 height 49
type textarea "Prośba o możliwie najlepszy termin realizacji"
